Goal: Transaction & Acquisition: Purchase product/service

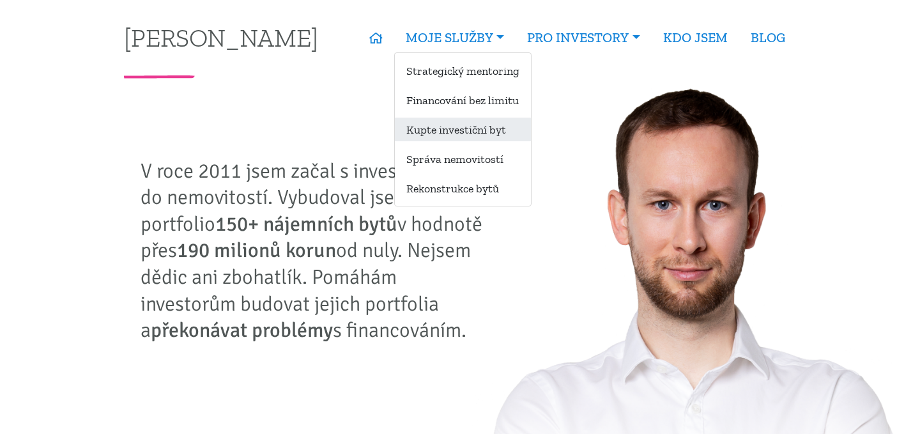
click at [468, 126] on link "Kupte investiční byt" at bounding box center [463, 130] width 136 height 24
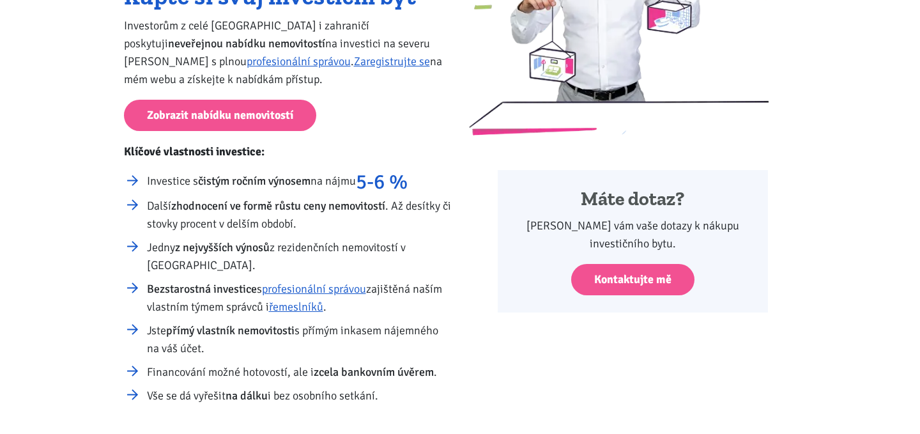
scroll to position [234, 0]
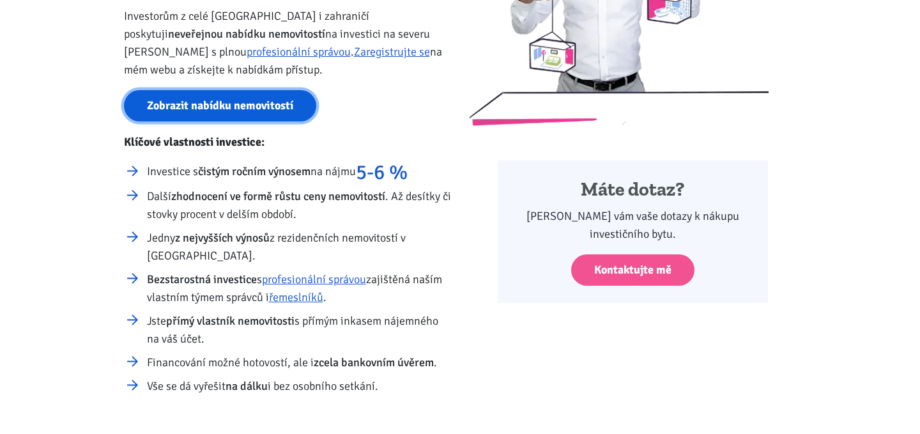
click at [252, 102] on link "Zobrazit nabídku nemovitostí" at bounding box center [220, 105] width 192 height 31
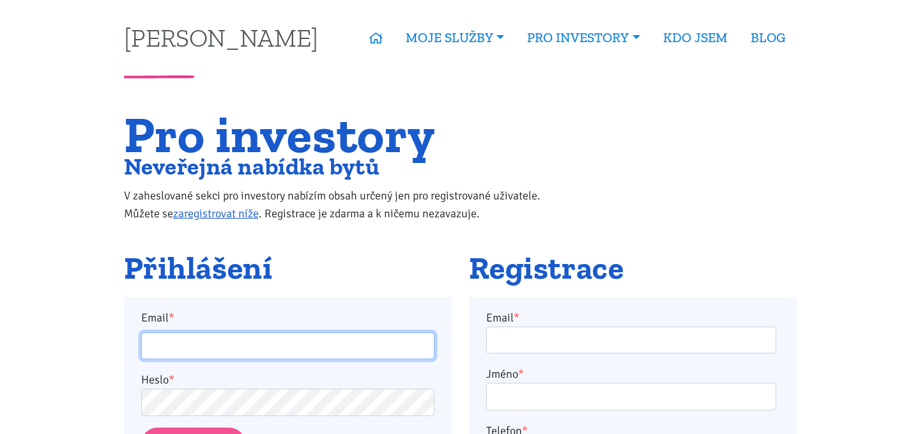
type input "katarina.szent@gmail.com"
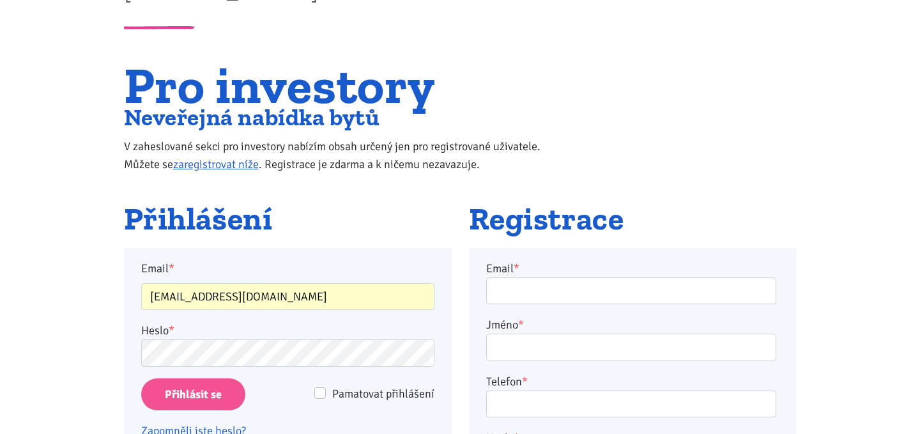
scroll to position [60, 0]
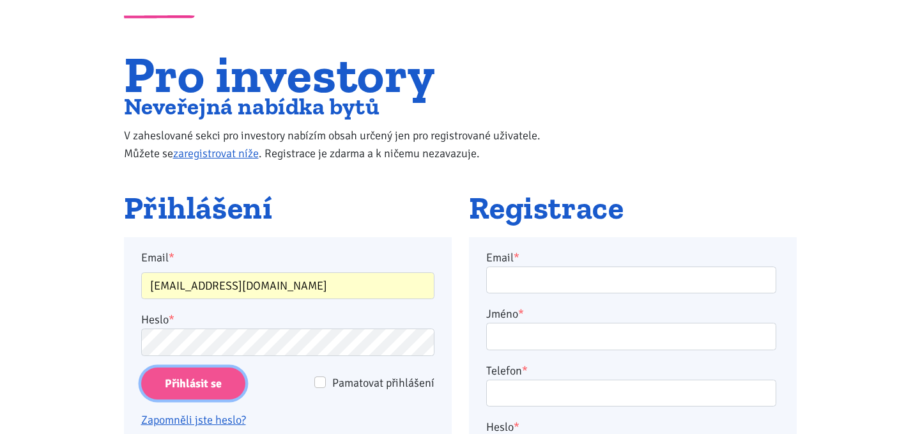
click at [218, 372] on input "Přihlásit se" at bounding box center [193, 383] width 104 height 33
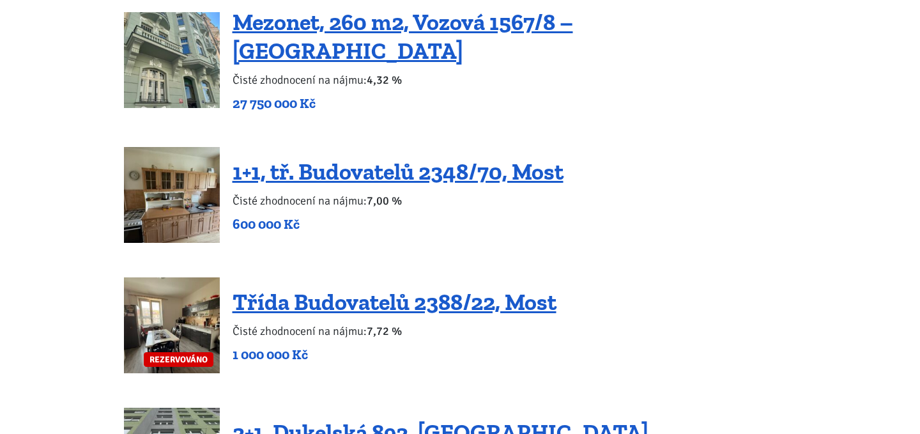
scroll to position [2013, 0]
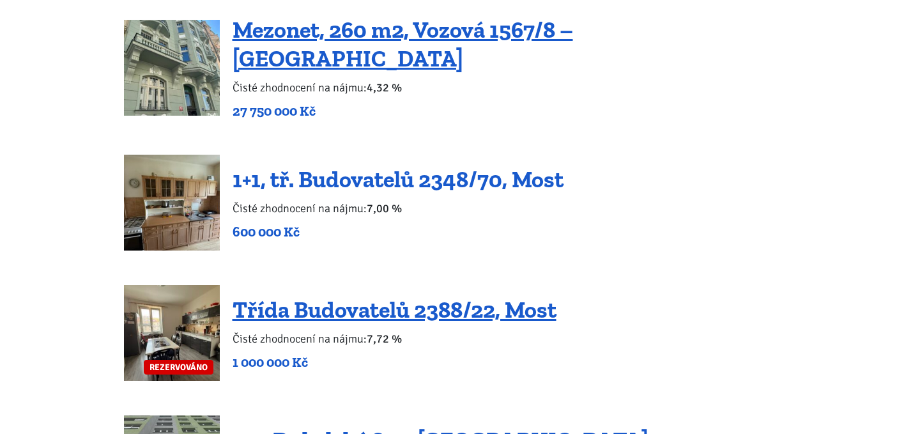
click at [514, 165] on link "1+1, tř. Budovatelů 2348/70, Most" at bounding box center [397, 178] width 331 height 27
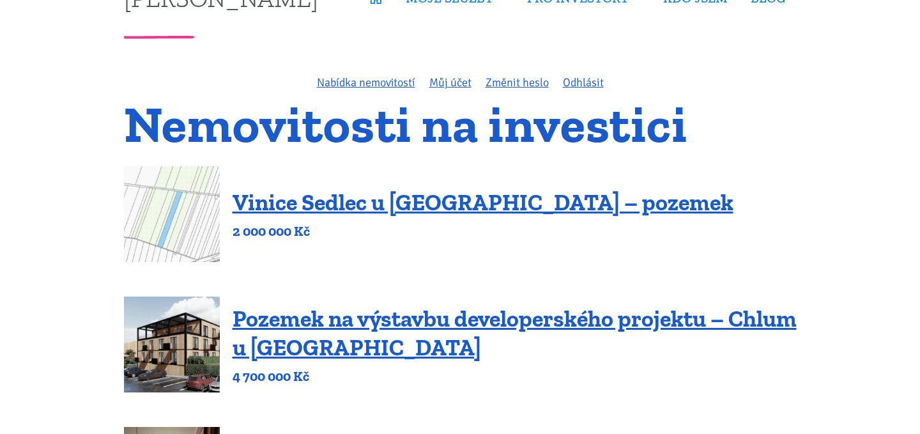
scroll to position [0, 0]
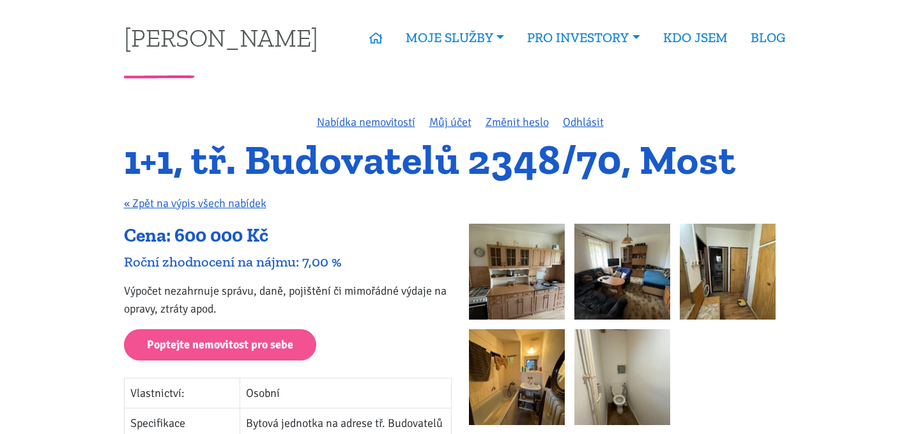
click at [512, 264] on img at bounding box center [517, 272] width 96 height 96
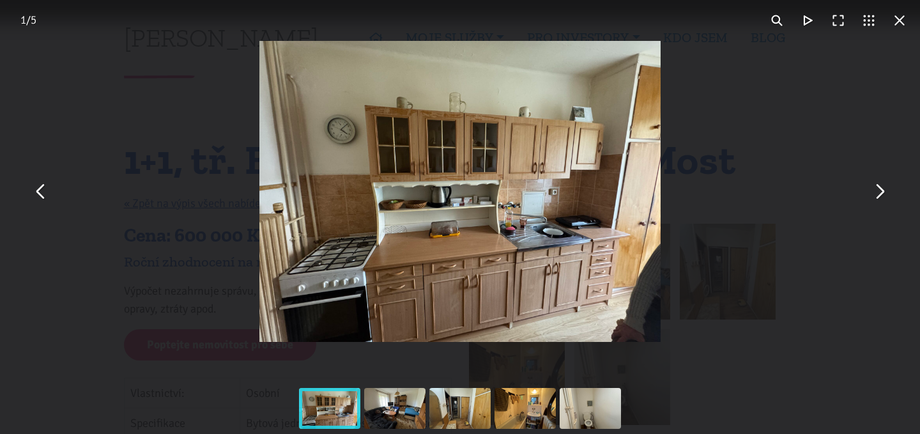
click at [899, 15] on button "You can close this modal content with the ESC key" at bounding box center [899, 20] width 31 height 31
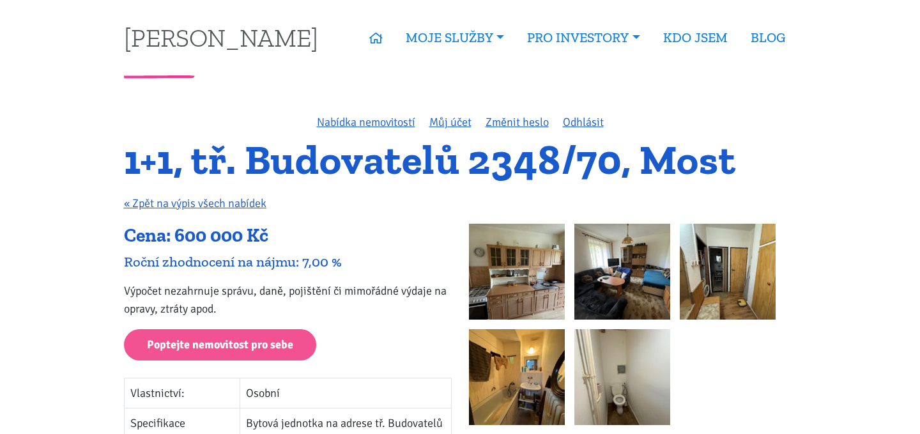
click at [314, 286] on p "Výpočet nezahrnuje správu, daně, pojištění či mimořádné výdaje na opravy, ztrát…" at bounding box center [288, 300] width 328 height 36
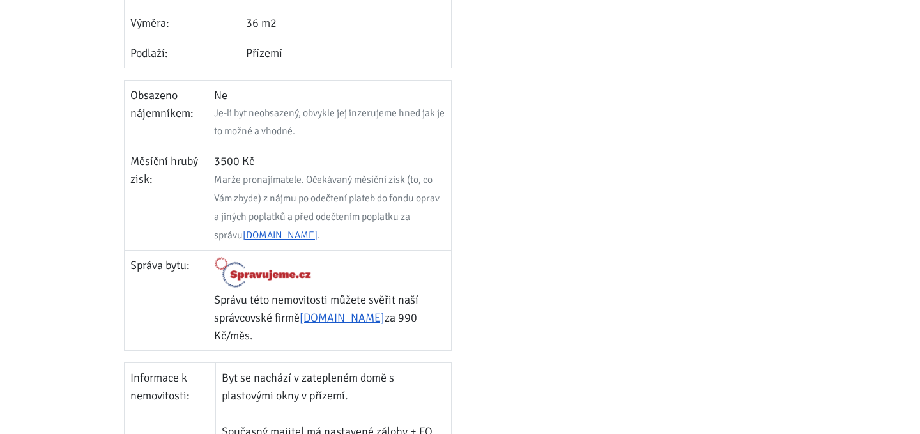
scroll to position [549, 0]
